Goal: Manage account settings

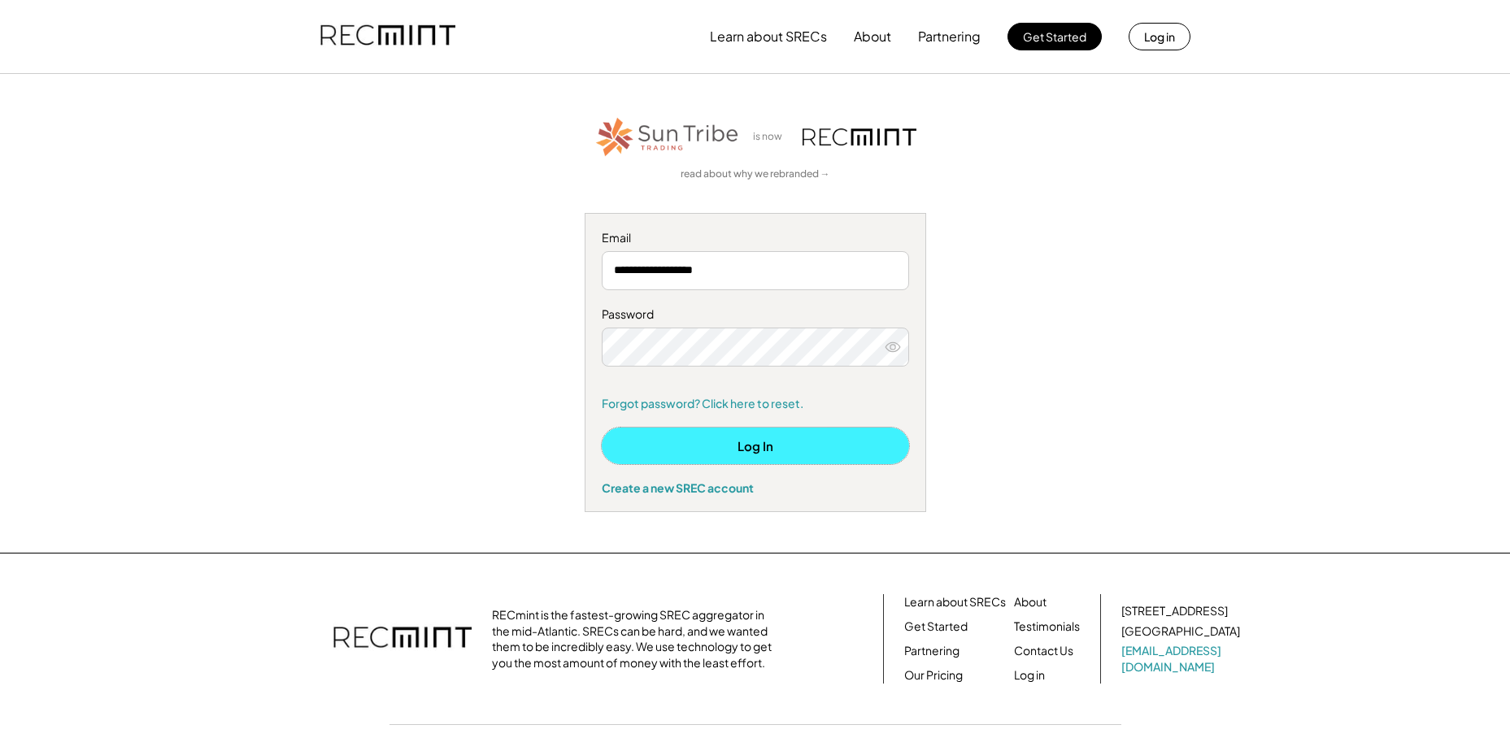
click at [695, 440] on button "Log In" at bounding box center [755, 446] width 307 height 37
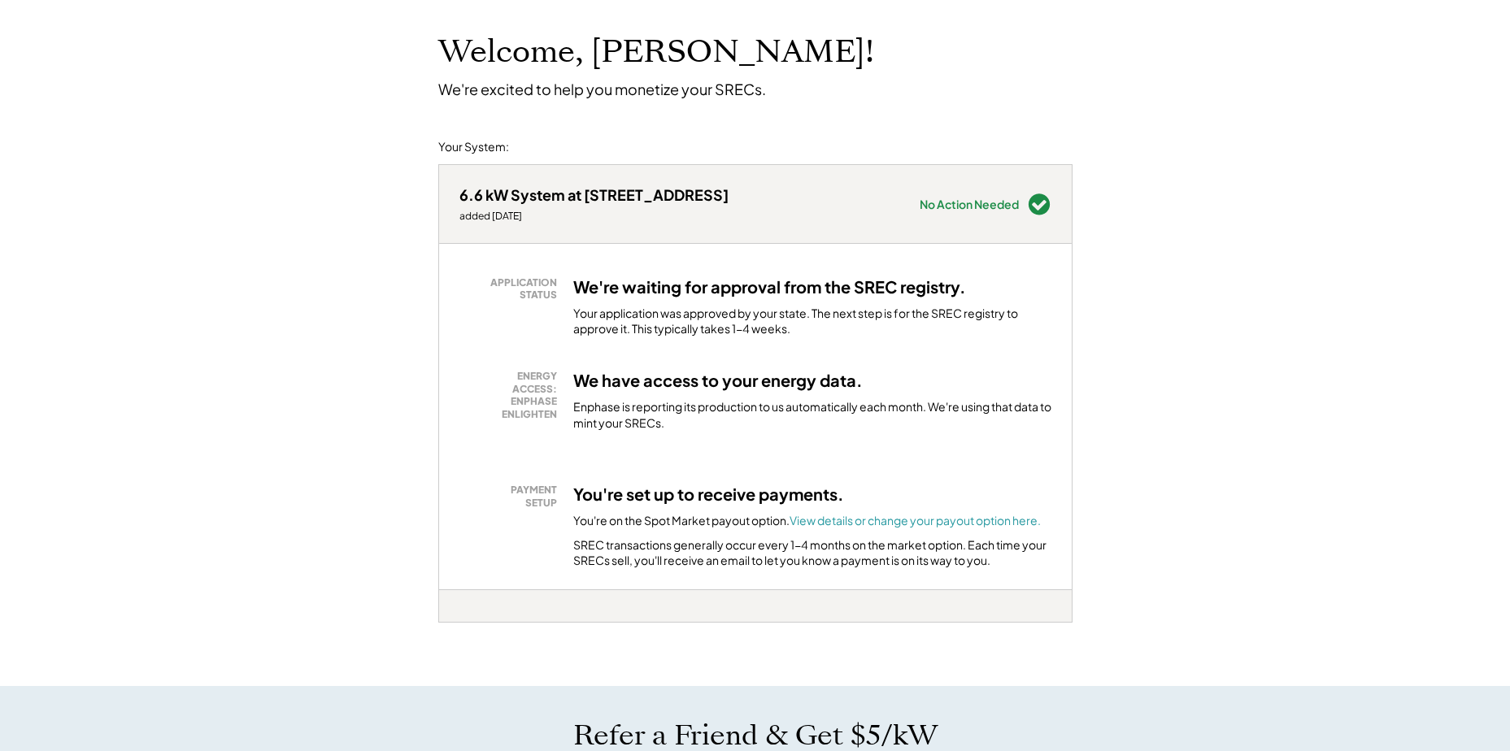
scroll to position [163, 0]
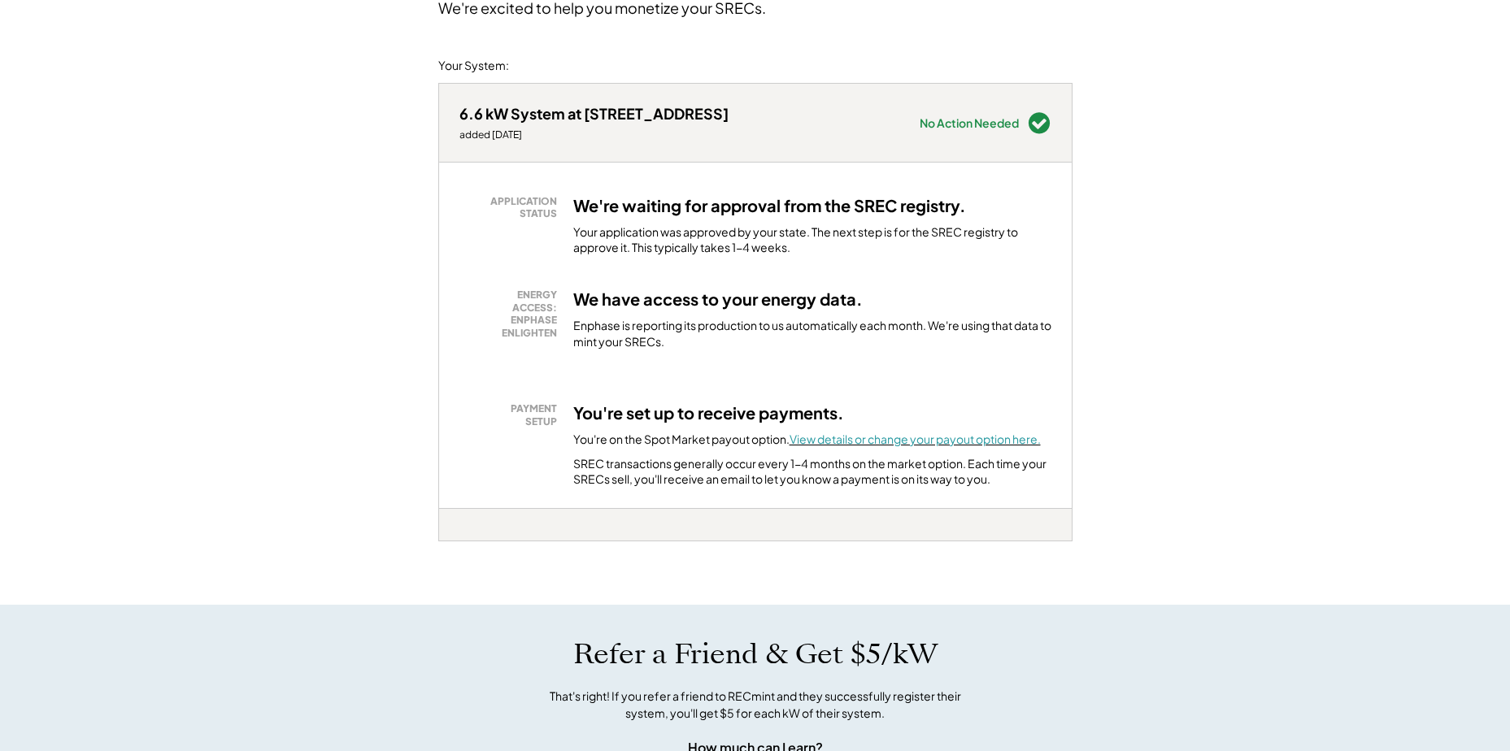
click at [930, 442] on font "View details or change your payout option here." at bounding box center [914, 439] width 251 height 15
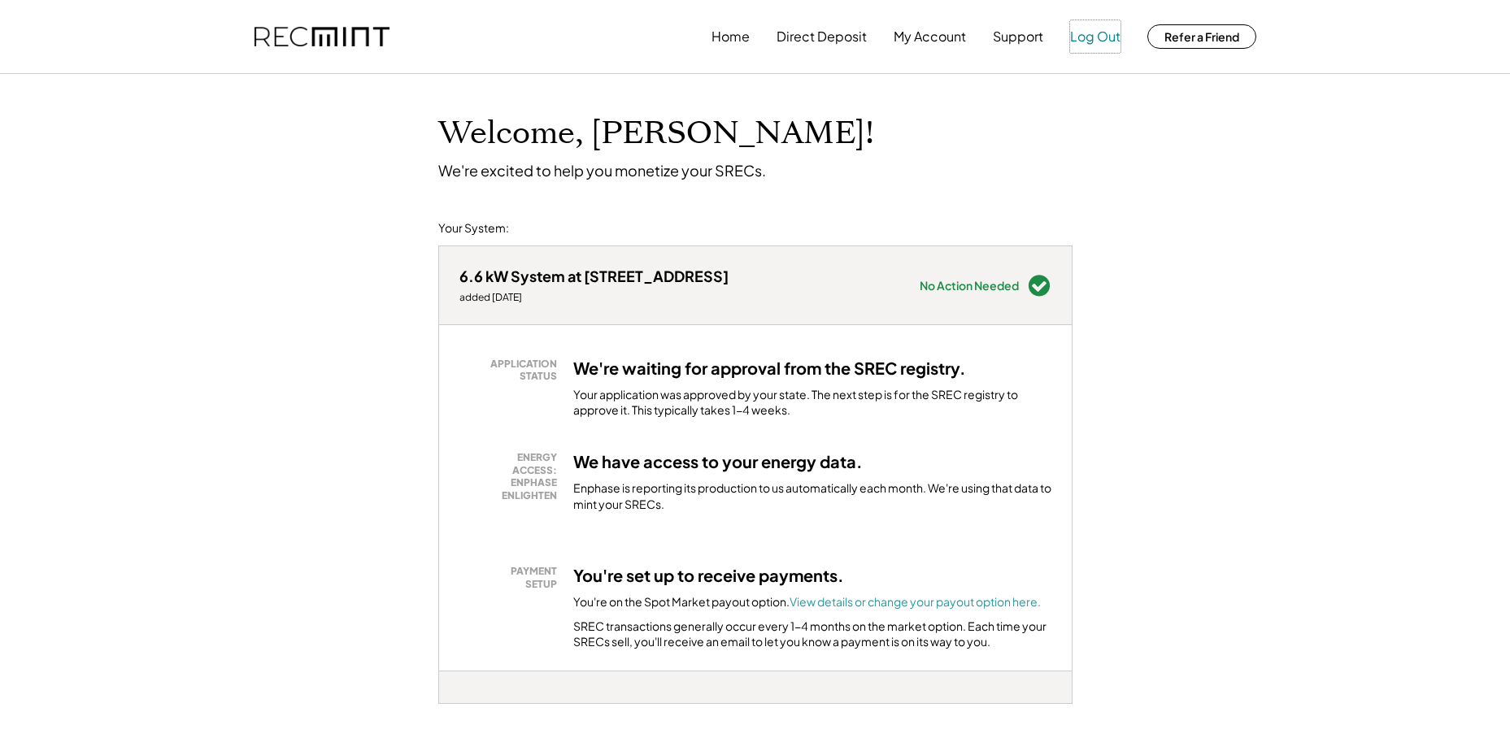
click at [1103, 34] on button "Log Out" at bounding box center [1095, 36] width 50 height 33
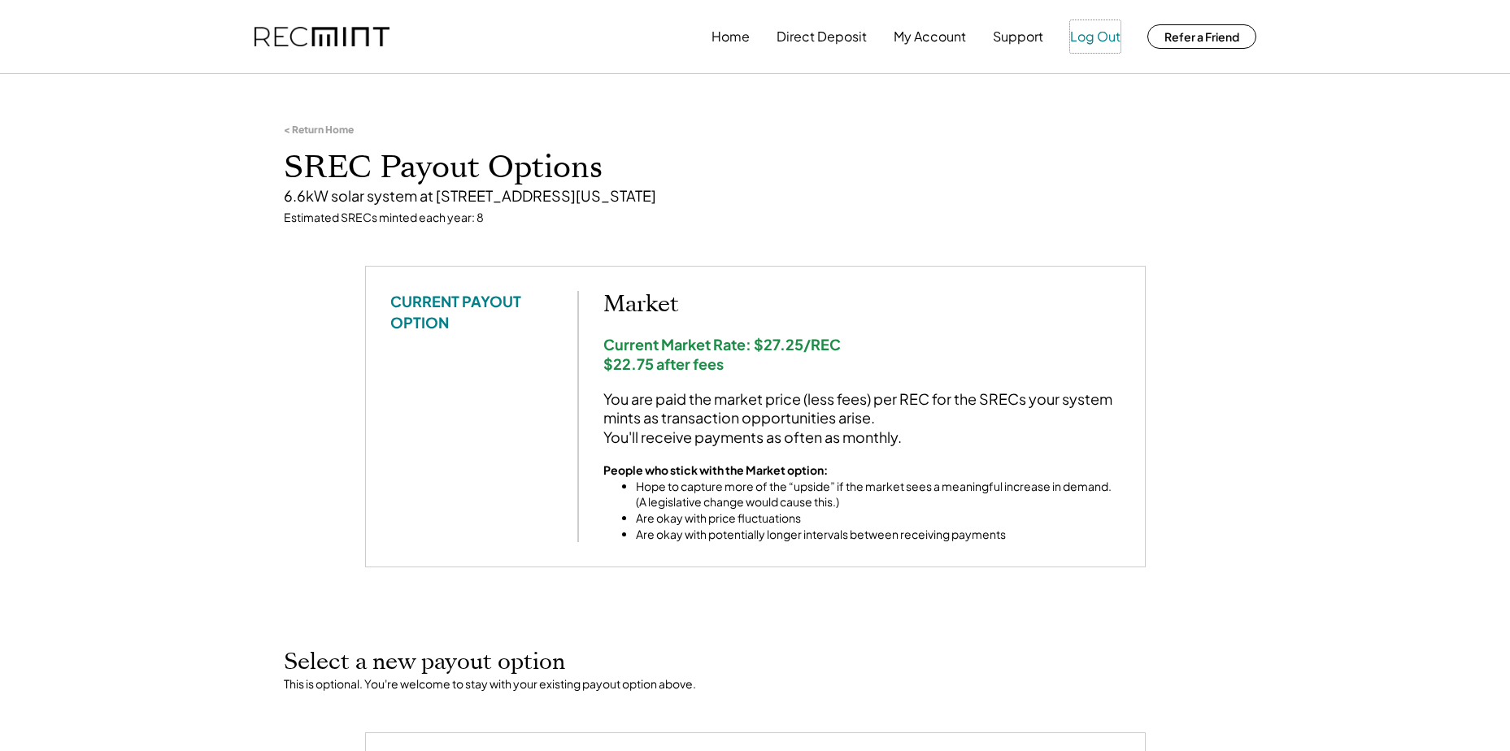
click at [1113, 33] on button "Log Out" at bounding box center [1095, 36] width 50 height 33
